Goal: Information Seeking & Learning: Stay updated

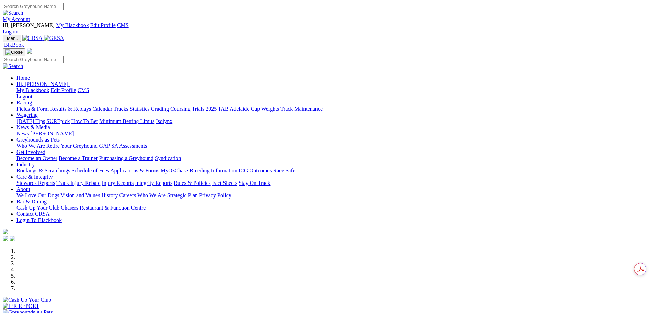
click at [169, 106] on link "Grading" at bounding box center [160, 109] width 18 height 6
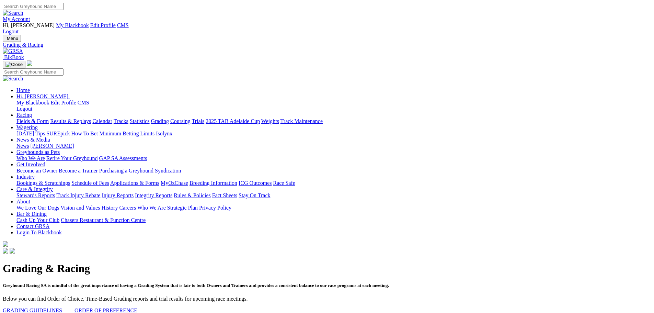
click at [30, 16] on link "My Account" at bounding box center [16, 19] width 27 height 6
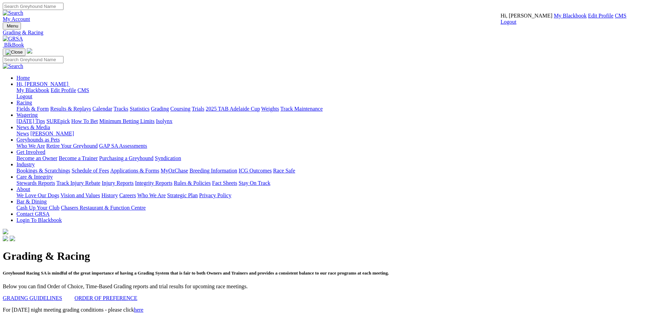
click at [615, 19] on link "CMS" at bounding box center [621, 16] width 12 height 6
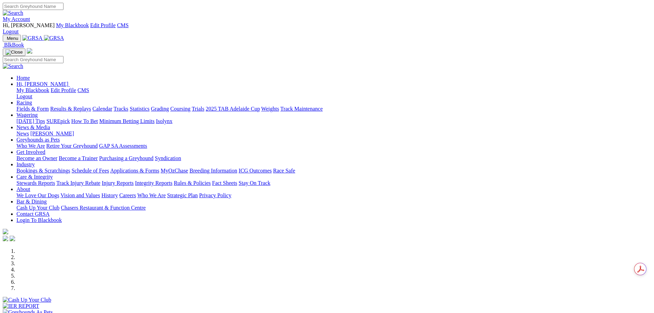
click at [50, 124] on link "News & Media" at bounding box center [33, 127] width 34 height 6
click at [29, 130] on link "News" at bounding box center [22, 133] width 12 height 6
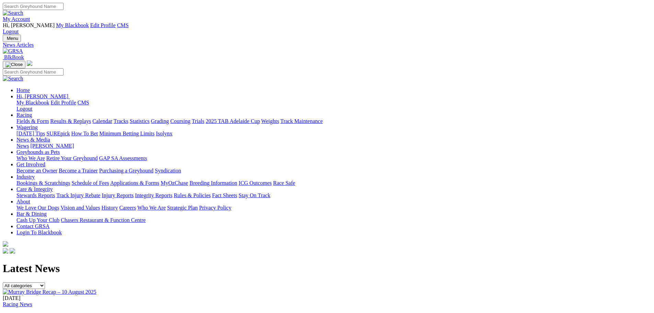
click at [105, 312] on link "[PERSON_NAME] Bridge Recap – [DATE]" at bounding box center [54, 317] width 103 height 6
click at [30, 16] on link "My Account" at bounding box center [16, 19] width 27 height 6
